Goal: Check status: Check status

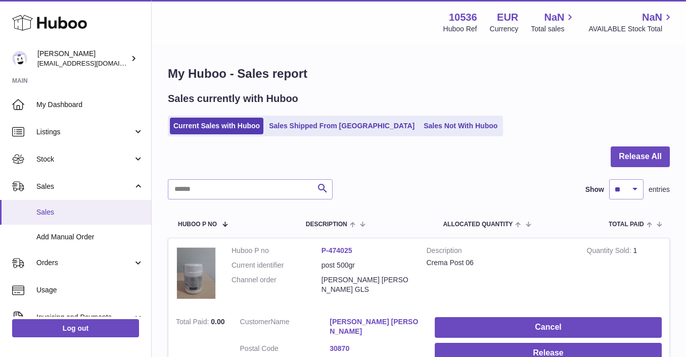
click at [102, 205] on link "Sales" at bounding box center [75, 212] width 151 height 25
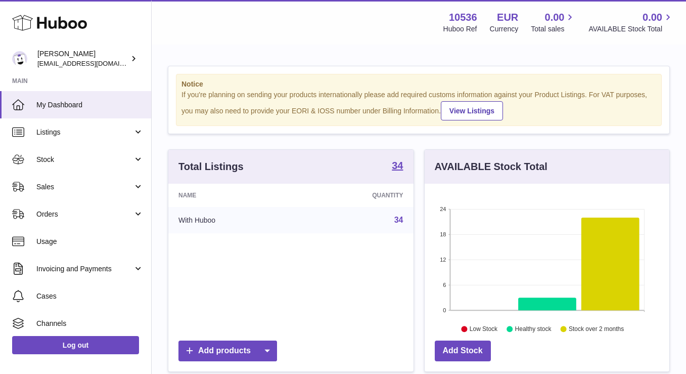
scroll to position [158, 245]
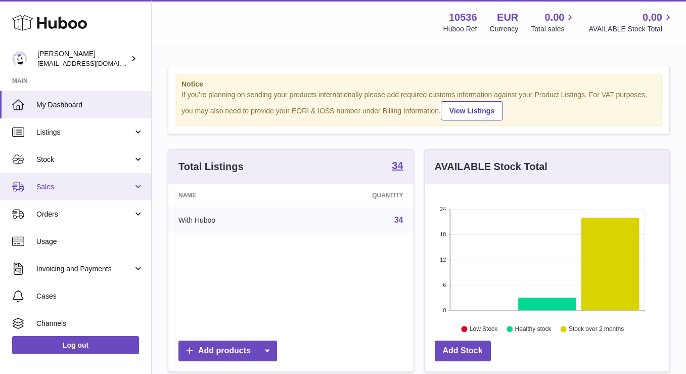
click at [102, 189] on span "Sales" at bounding box center [84, 187] width 97 height 10
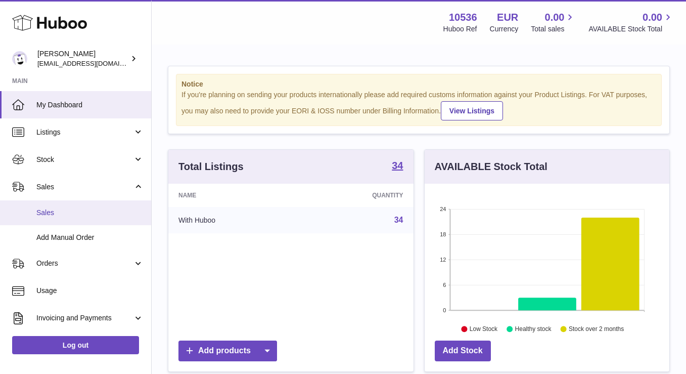
click at [86, 217] on link "Sales" at bounding box center [75, 212] width 151 height 25
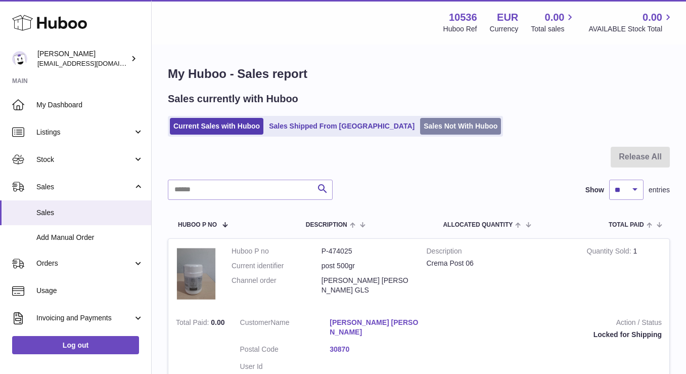
click at [440, 121] on link "Sales Not With Huboo" at bounding box center [460, 126] width 81 height 17
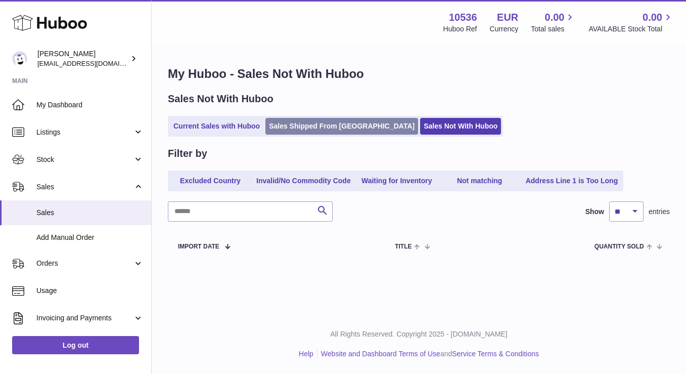
click at [336, 124] on link "Sales Shipped From [GEOGRAPHIC_DATA]" at bounding box center [341, 126] width 153 height 17
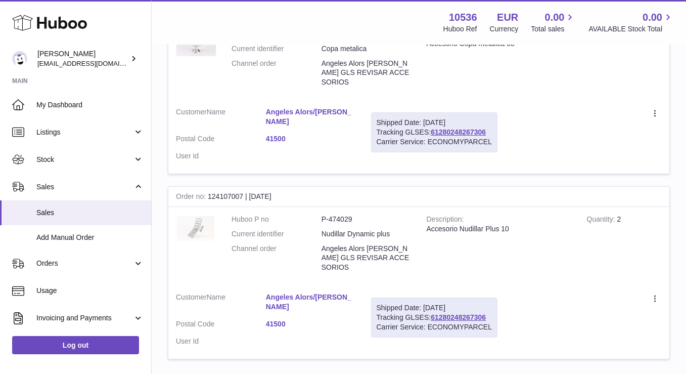
scroll to position [1661, 0]
click at [538, 372] on link "3" at bounding box center [533, 381] width 18 height 18
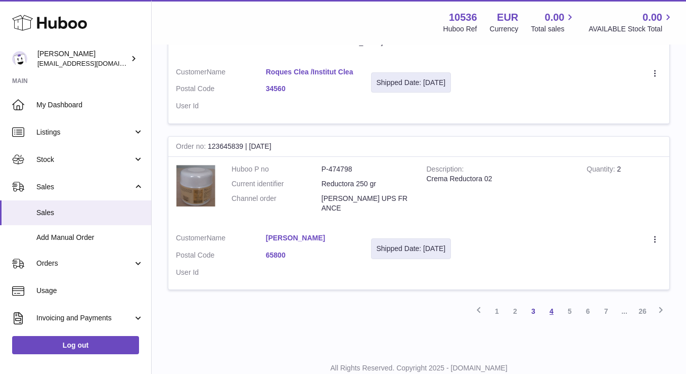
click at [557, 302] on link "4" at bounding box center [551, 311] width 18 height 18
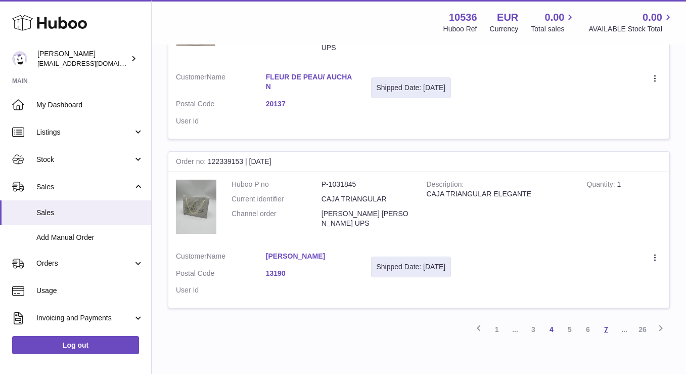
click at [601, 329] on link "7" at bounding box center [606, 329] width 18 height 18
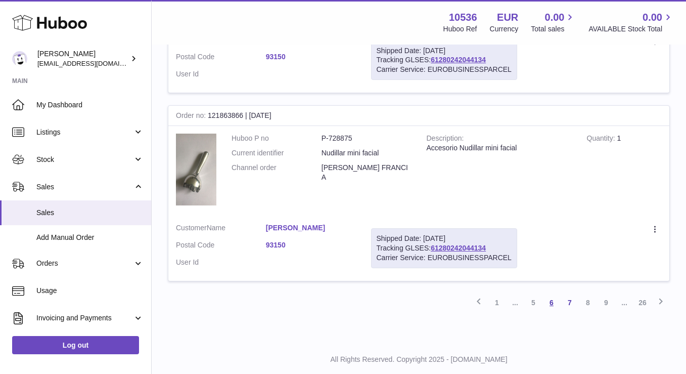
click at [556, 293] on link "6" at bounding box center [551, 302] width 18 height 18
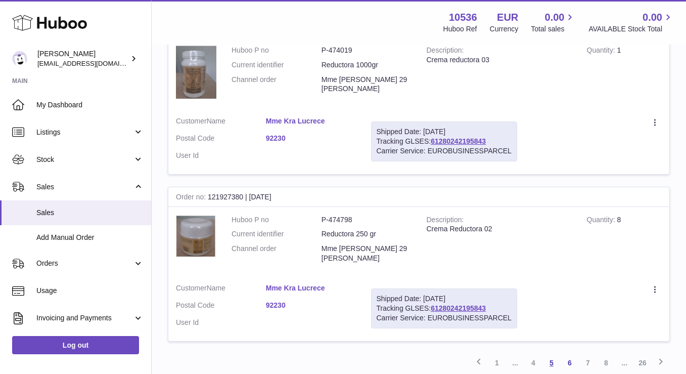
click at [550, 353] on link "5" at bounding box center [551, 362] width 18 height 18
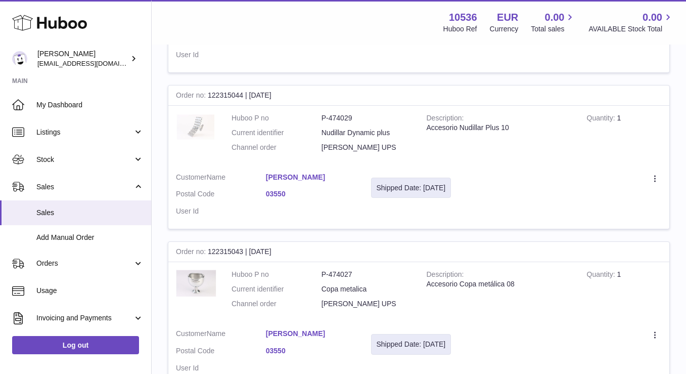
scroll to position [1646, 1]
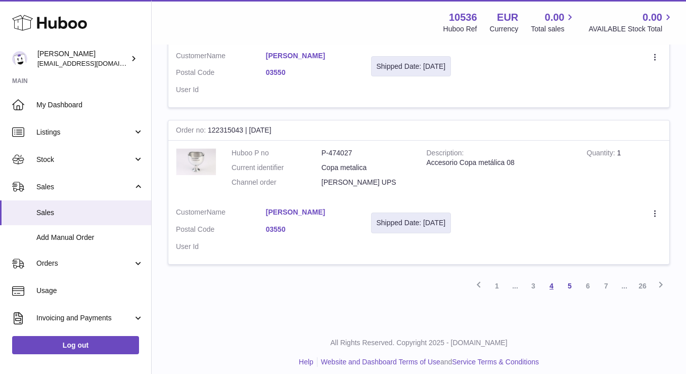
click at [554, 283] on link "4" at bounding box center [551, 285] width 18 height 18
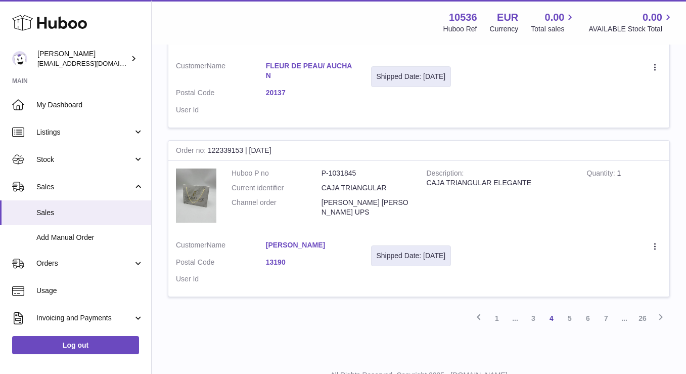
scroll to position [1623, 0]
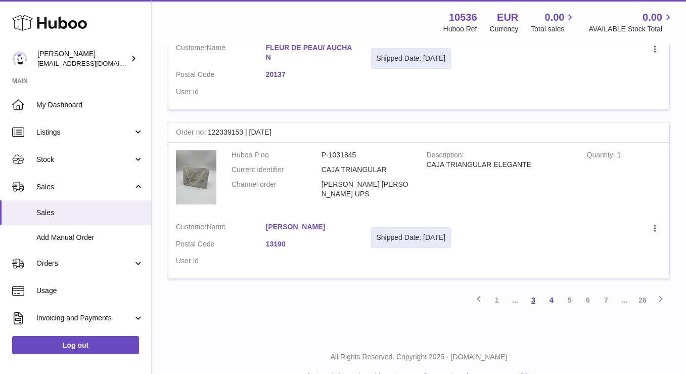
click at [533, 306] on link "3" at bounding box center [533, 300] width 18 height 18
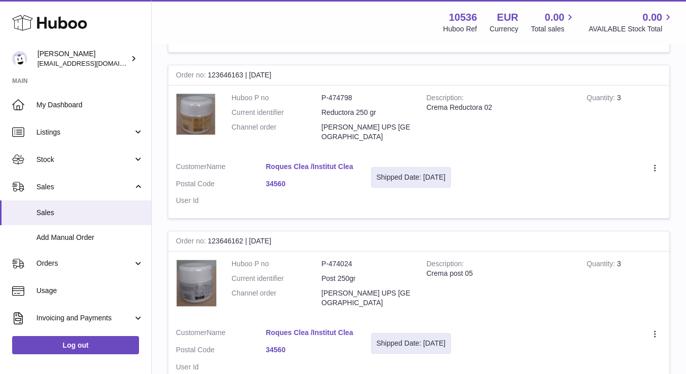
scroll to position [826, 0]
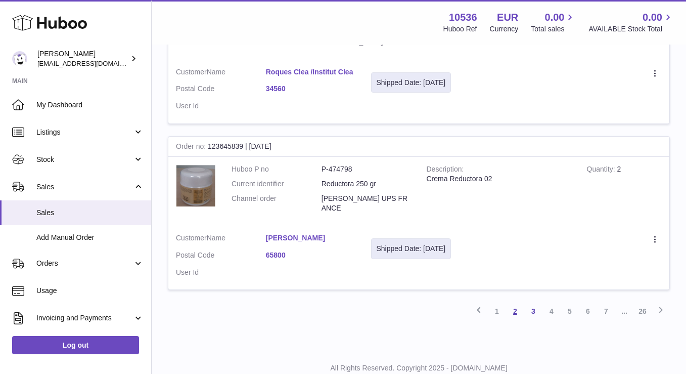
click at [516, 302] on link "2" at bounding box center [515, 311] width 18 height 18
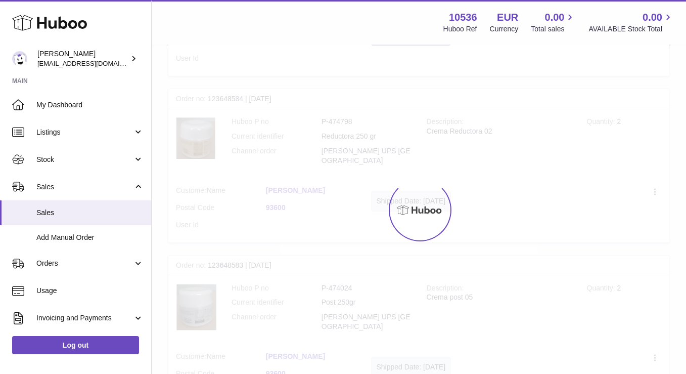
scroll to position [45, 0]
